Goal: Information Seeking & Learning: Learn about a topic

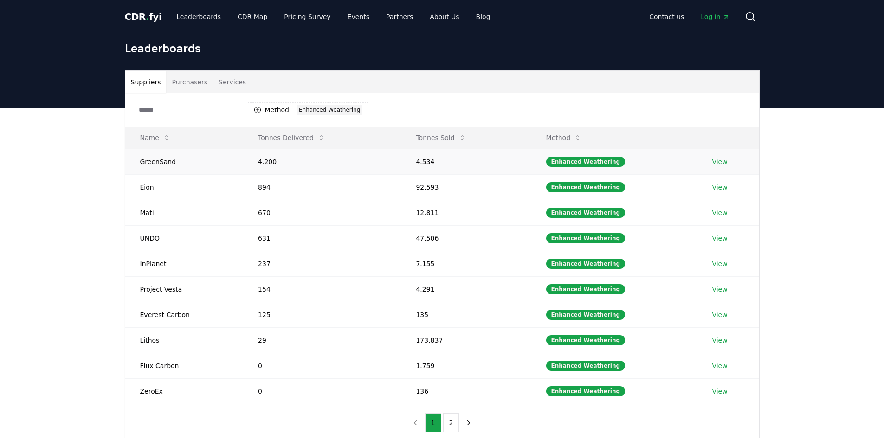
click at [713, 160] on link "View" at bounding box center [719, 161] width 15 height 9
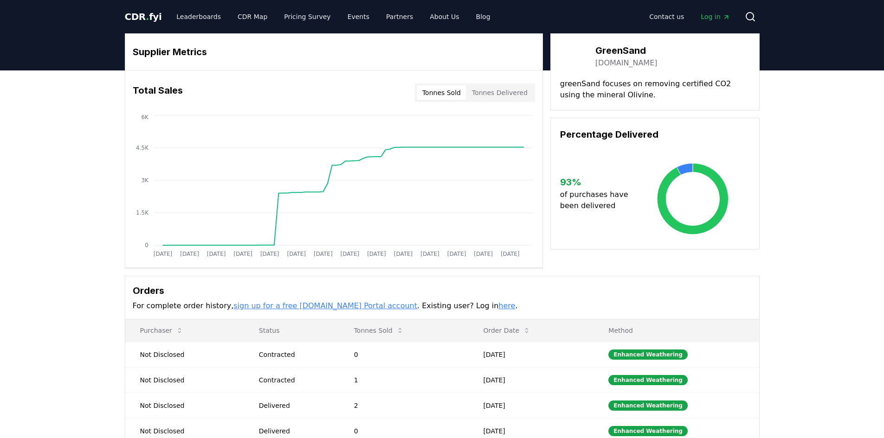
click at [626, 64] on link "[DOMAIN_NAME]" at bounding box center [626, 63] width 62 height 11
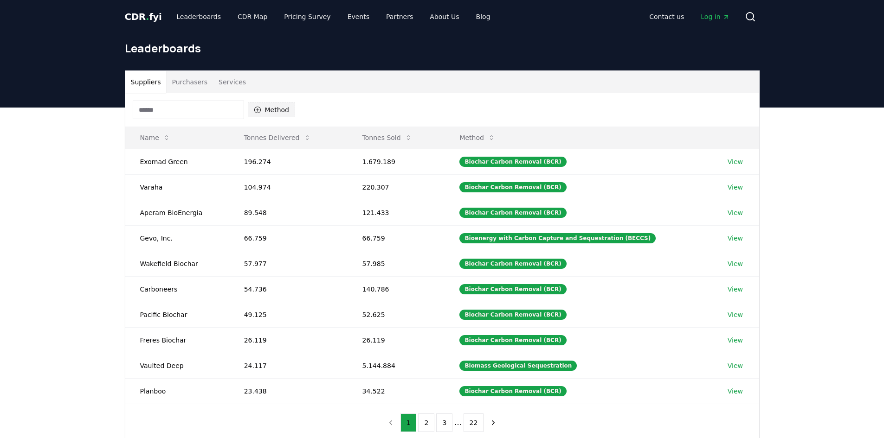
click at [283, 110] on button "Method" at bounding box center [272, 110] width 48 height 15
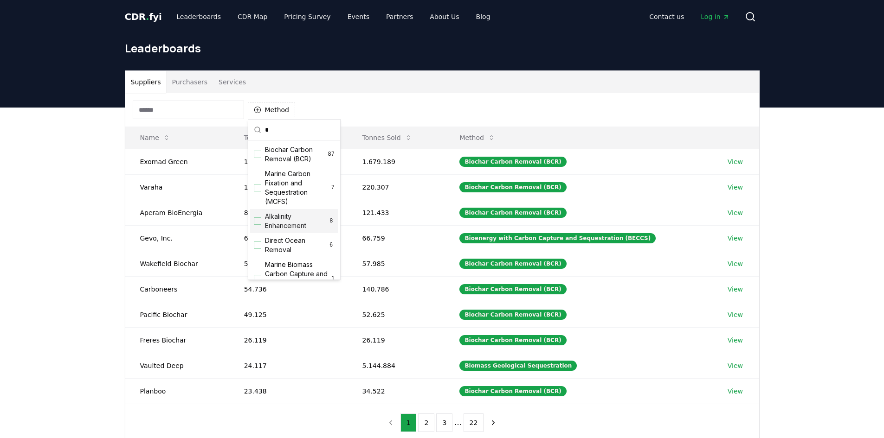
scroll to position [93, 0]
type input "**"
click at [270, 186] on div "Enhanced Weathering 18" at bounding box center [294, 186] width 88 height 24
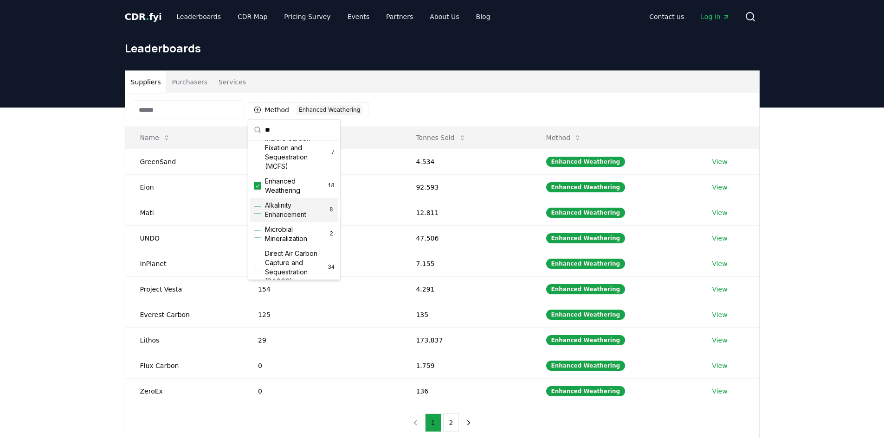
click at [84, 257] on div "Suppliers Purchasers Services Method 1 Enhanced Weathering Name Tonnes Delivere…" at bounding box center [442, 294] width 884 height 372
